Goal: Task Accomplishment & Management: Manage account settings

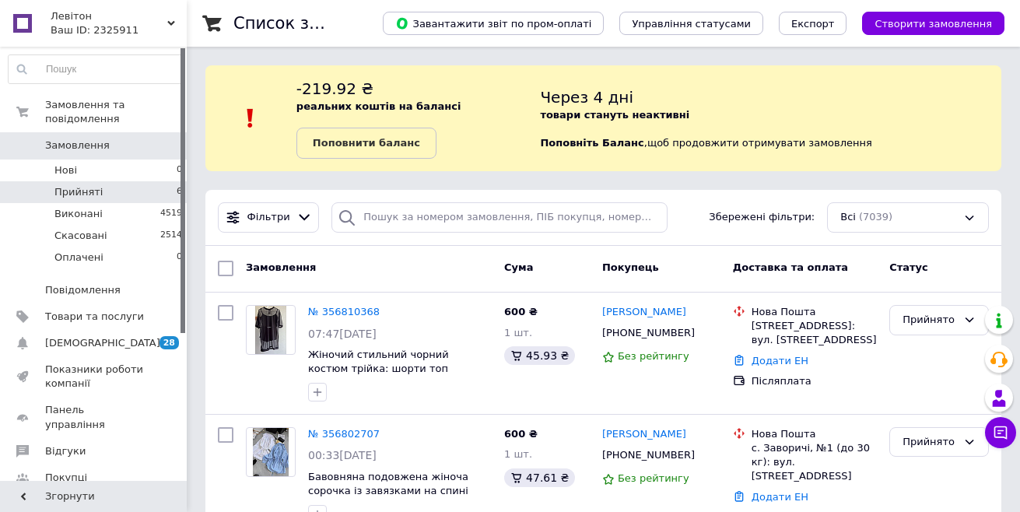
click at [130, 181] on li "Прийняті 6" at bounding box center [95, 192] width 191 height 22
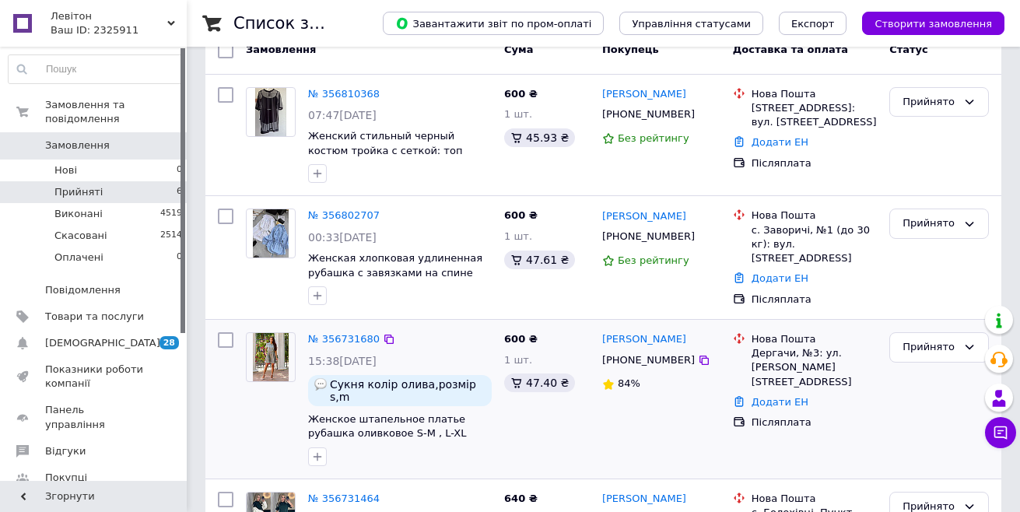
scroll to position [389, 0]
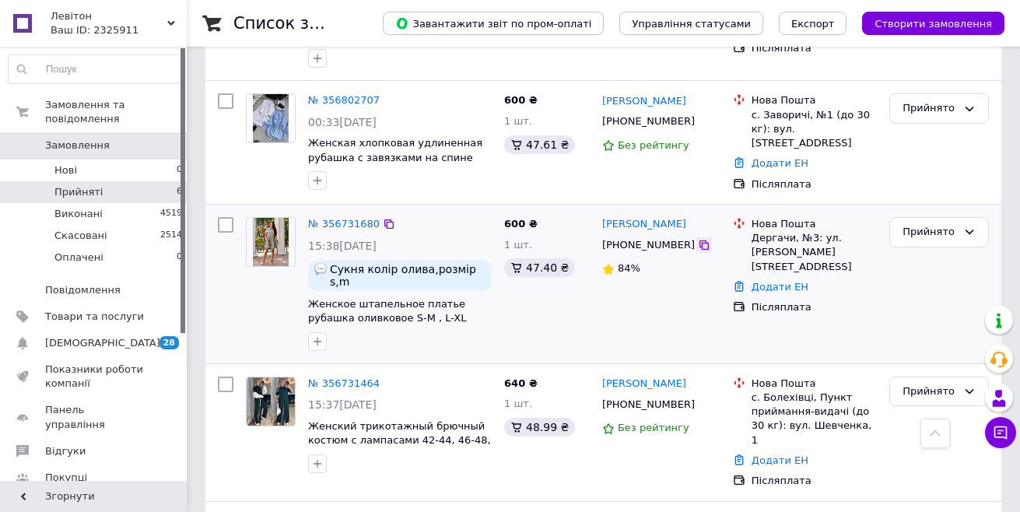
click at [698, 244] on icon at bounding box center [704, 245] width 12 height 12
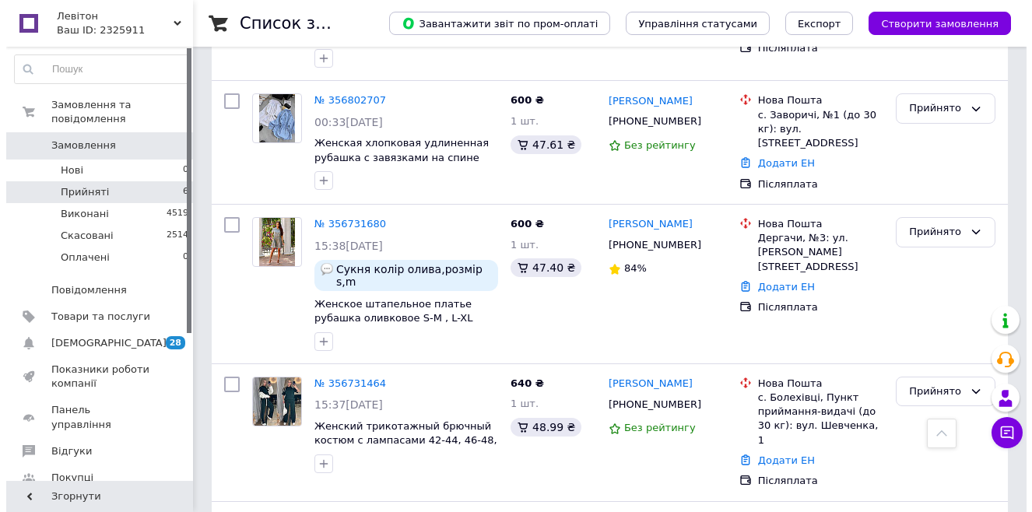
scroll to position [0, 0]
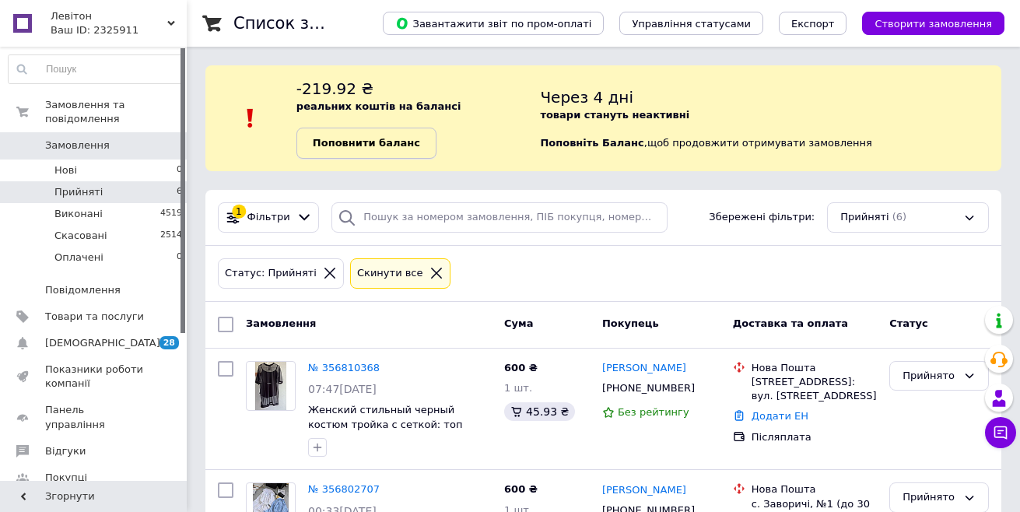
click at [395, 145] on b "Поповнити баланс" at bounding box center [366, 143] width 107 height 12
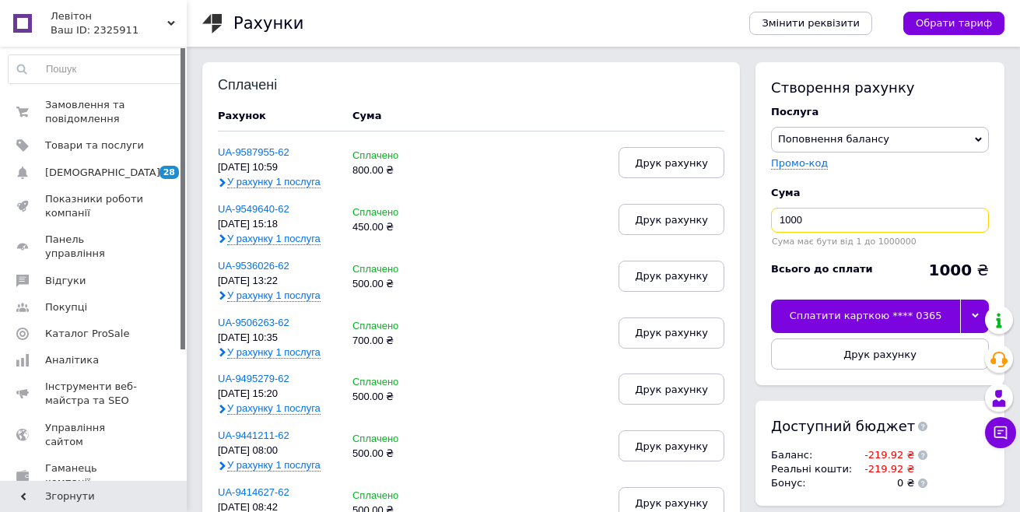
drag, startPoint x: 822, startPoint y: 224, endPoint x: 761, endPoint y: 223, distance: 60.7
click at [761, 223] on div "Створення рахунку Послуга Поповнення балансу Premium-дизайн Промо-код Cума 1000…" at bounding box center [879, 223] width 249 height 323
type input "500"
click at [878, 309] on div "Сплатити карткою **** 0365" at bounding box center [865, 316] width 189 height 33
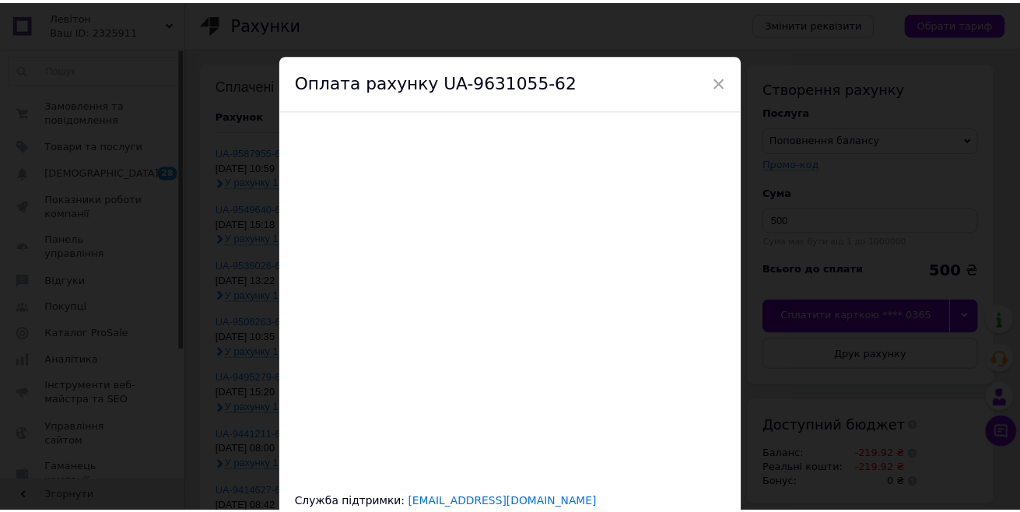
scroll to position [68, 0]
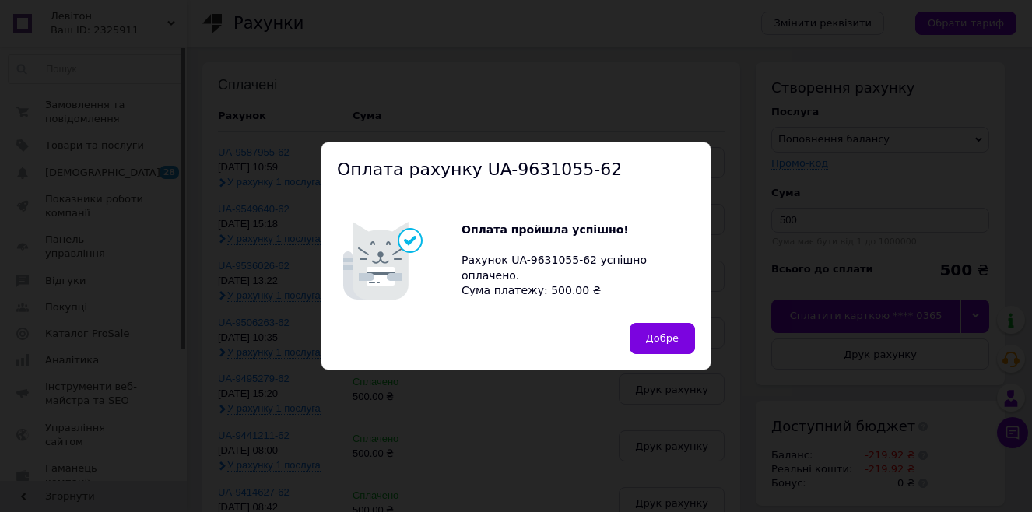
drag, startPoint x: 678, startPoint y: 335, endPoint x: 689, endPoint y: 351, distance: 19.0
click at [678, 335] on button "Добре" at bounding box center [661, 338] width 65 height 31
